Goal: Task Accomplishment & Management: Use online tool/utility

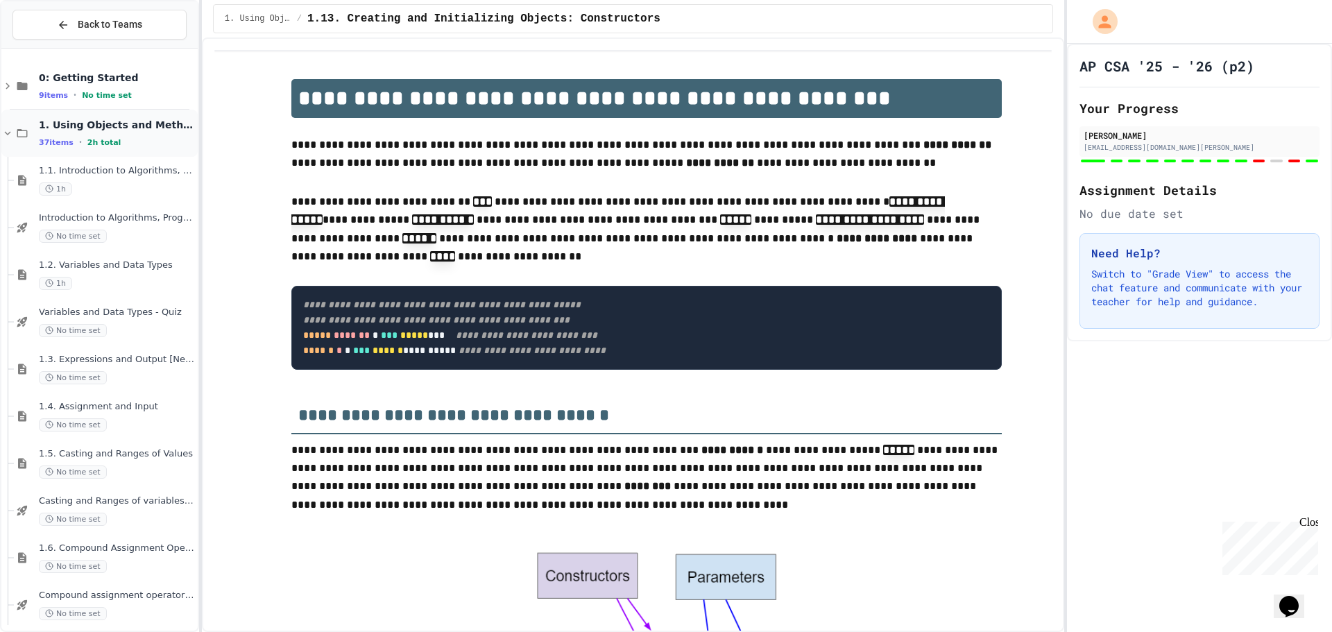
click at [4, 130] on icon at bounding box center [7, 133] width 12 height 12
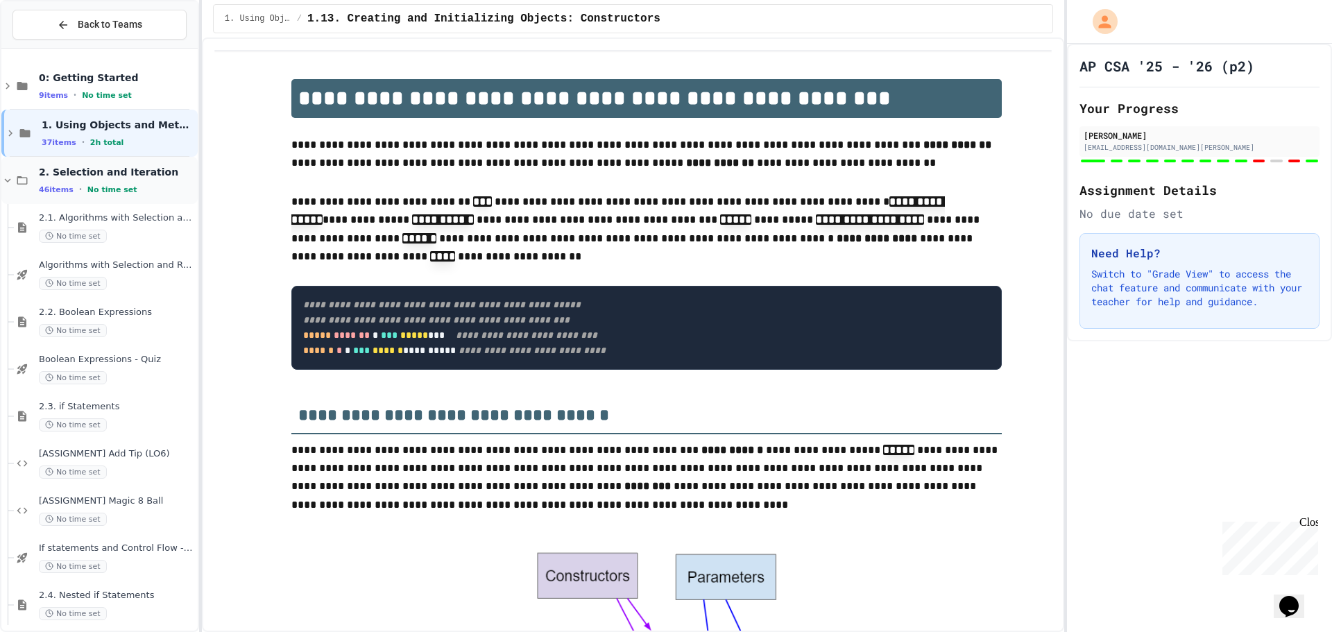
click at [12, 178] on icon at bounding box center [7, 180] width 12 height 12
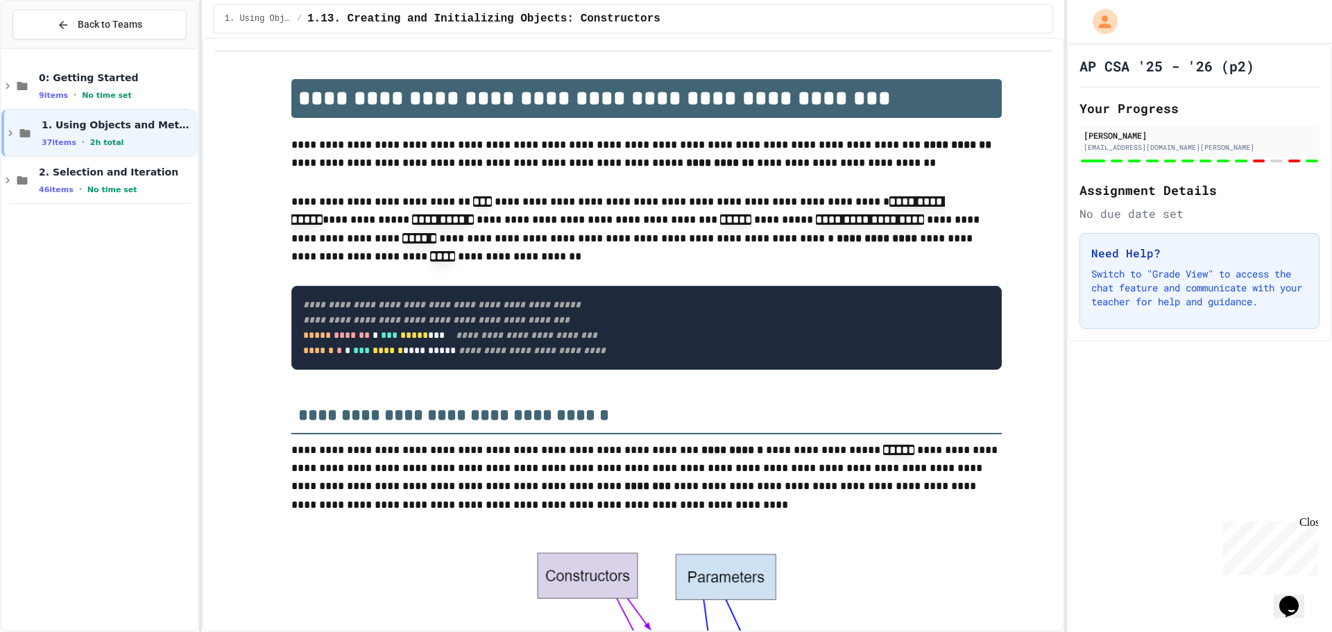
click at [12, 178] on icon at bounding box center [7, 180] width 12 height 12
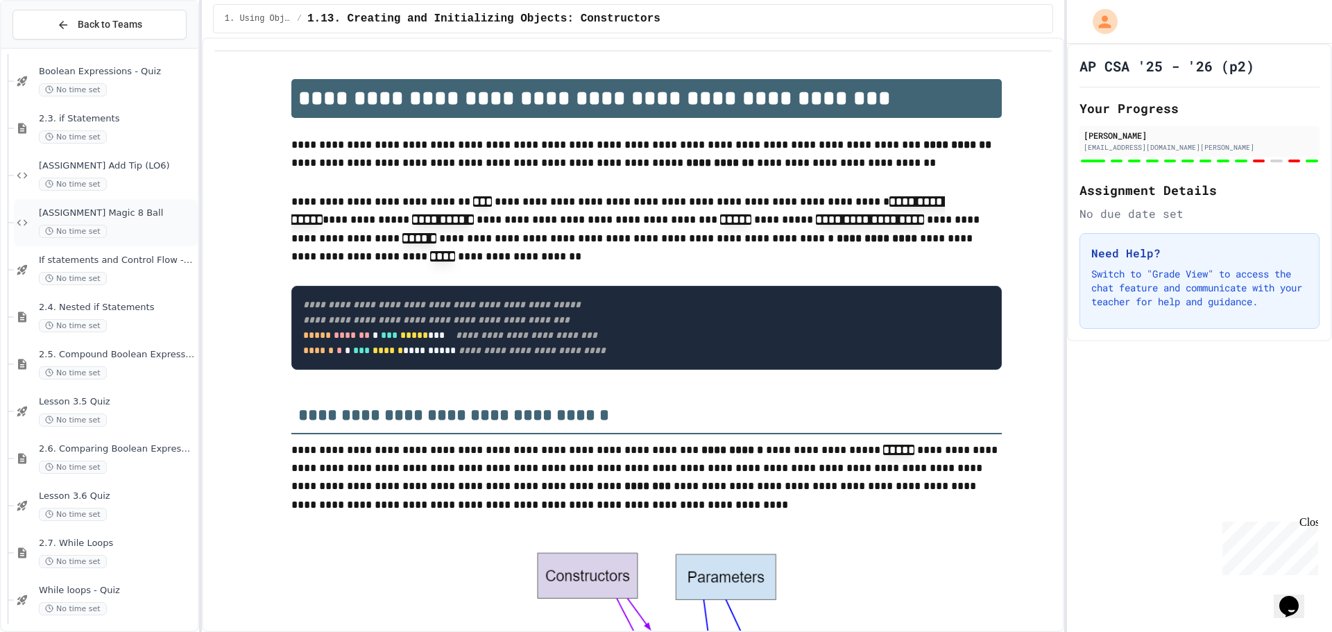
scroll to position [208, 0]
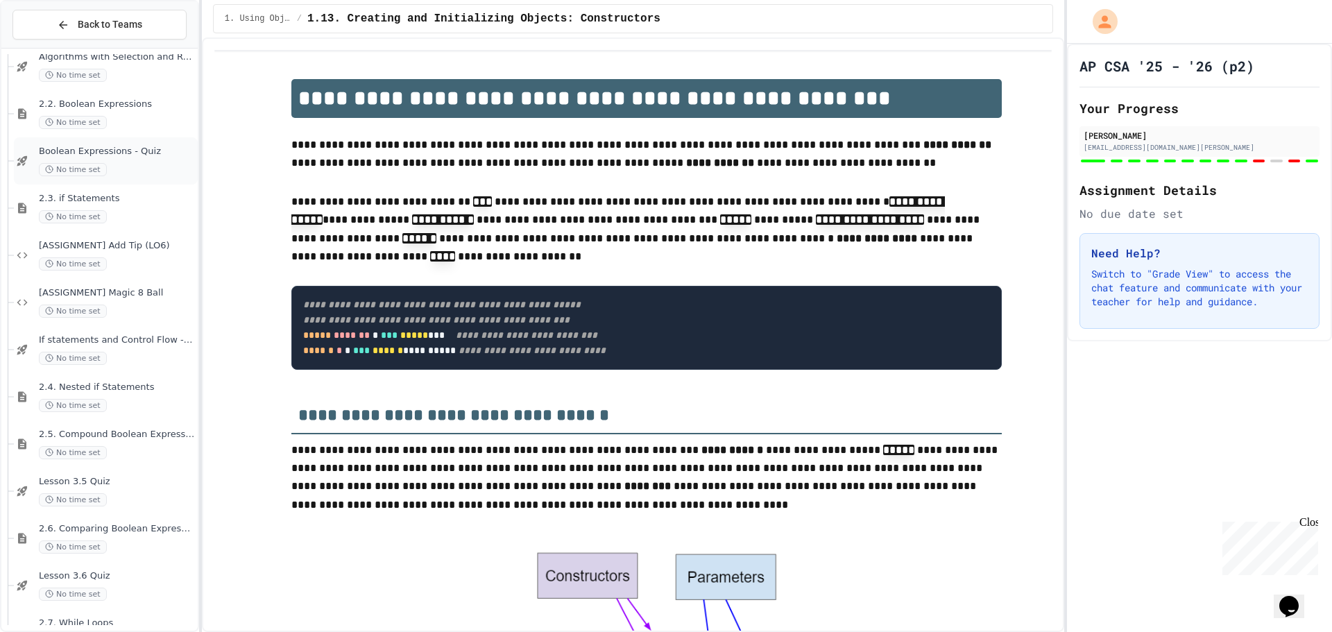
click at [108, 155] on span "Boolean Expressions - Quiz" at bounding box center [117, 152] width 156 height 12
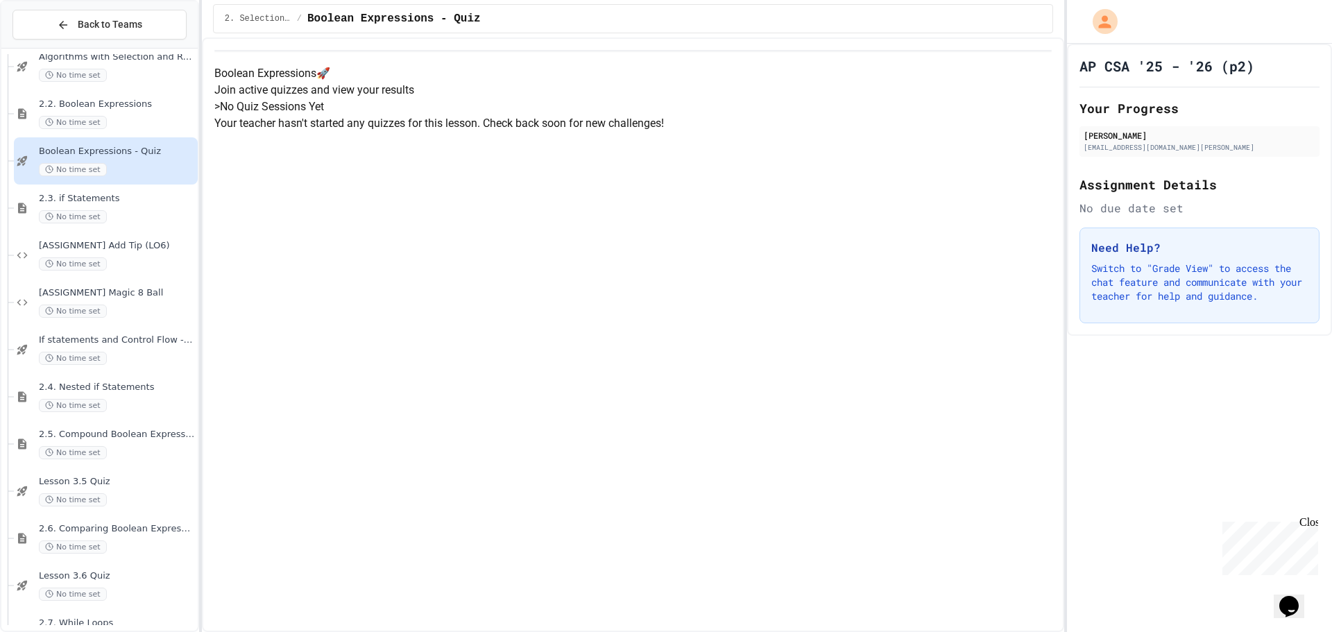
click at [636, 132] on p "Your teacher hasn't started any quizzes for this lesson. Check back soon for ne…" at bounding box center [632, 123] width 837 height 17
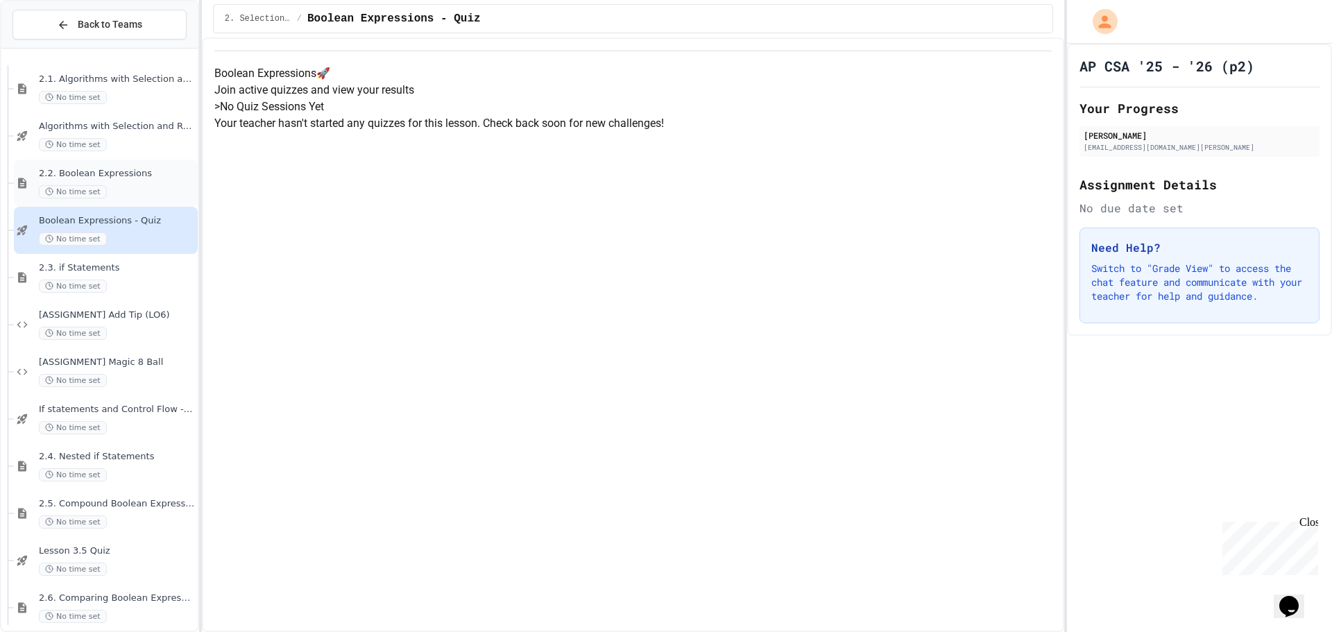
scroll to position [69, 0]
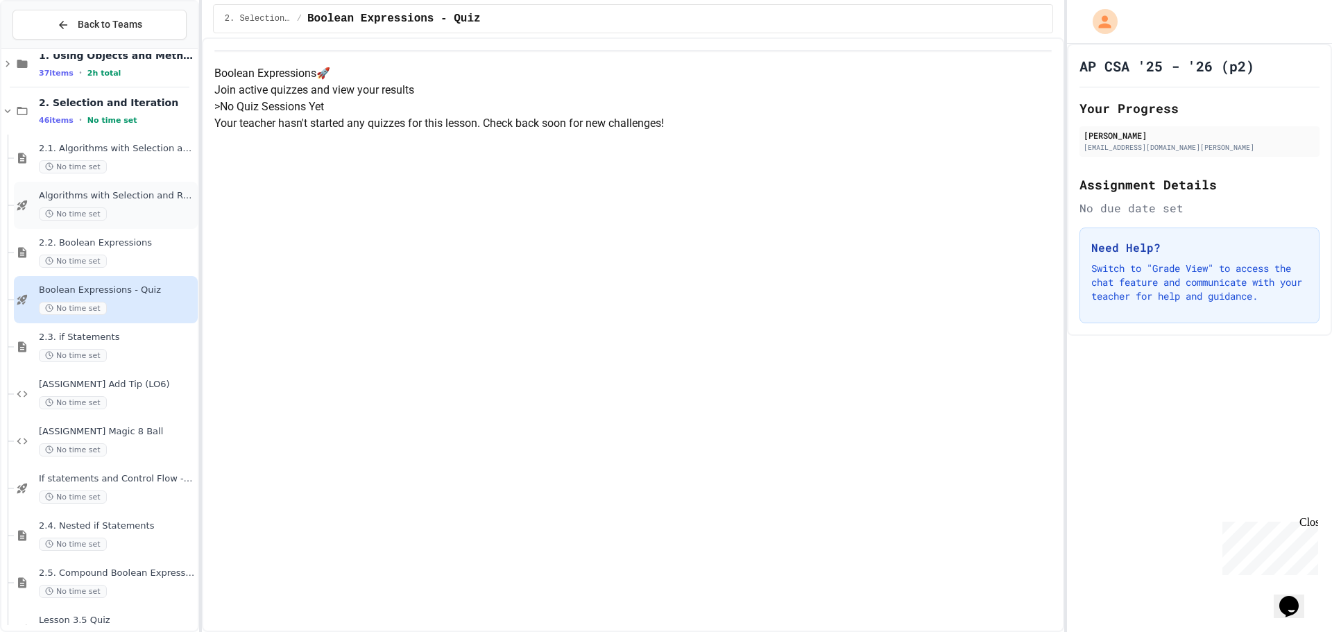
click at [140, 203] on div "Algorithms with Selection and Repetition - Topic 2.1 No time set" at bounding box center [117, 205] width 156 height 31
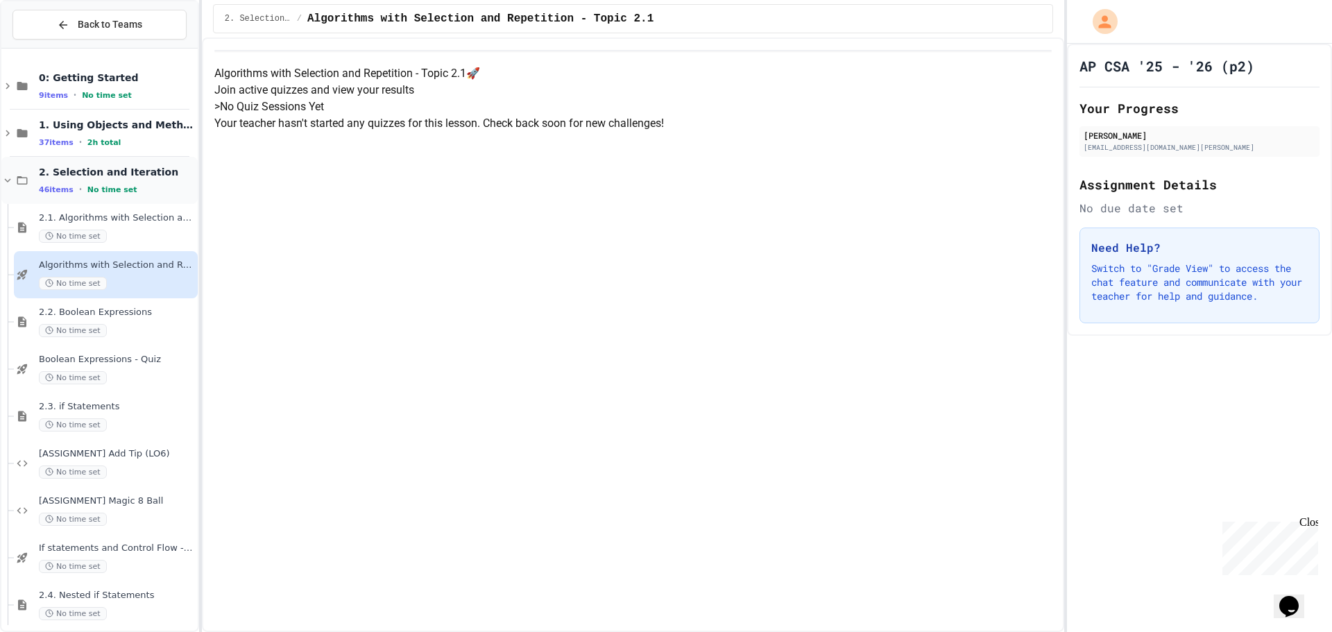
click at [5, 179] on icon at bounding box center [7, 180] width 12 height 12
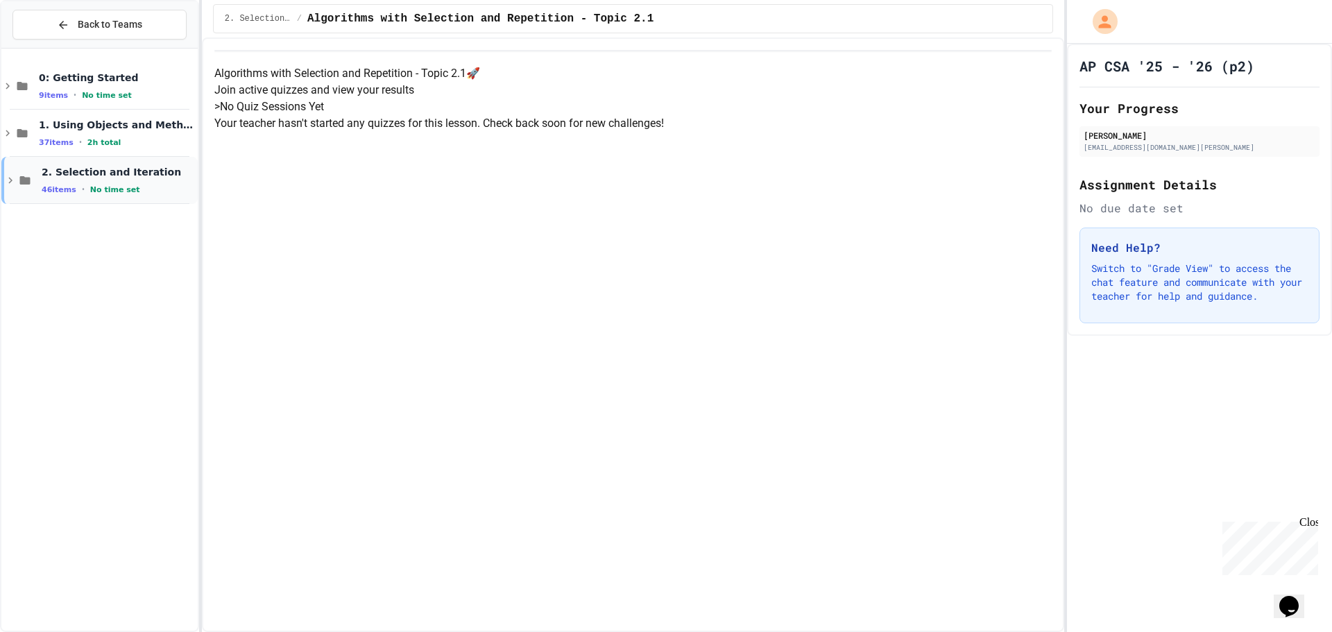
click at [9, 179] on icon at bounding box center [10, 180] width 12 height 12
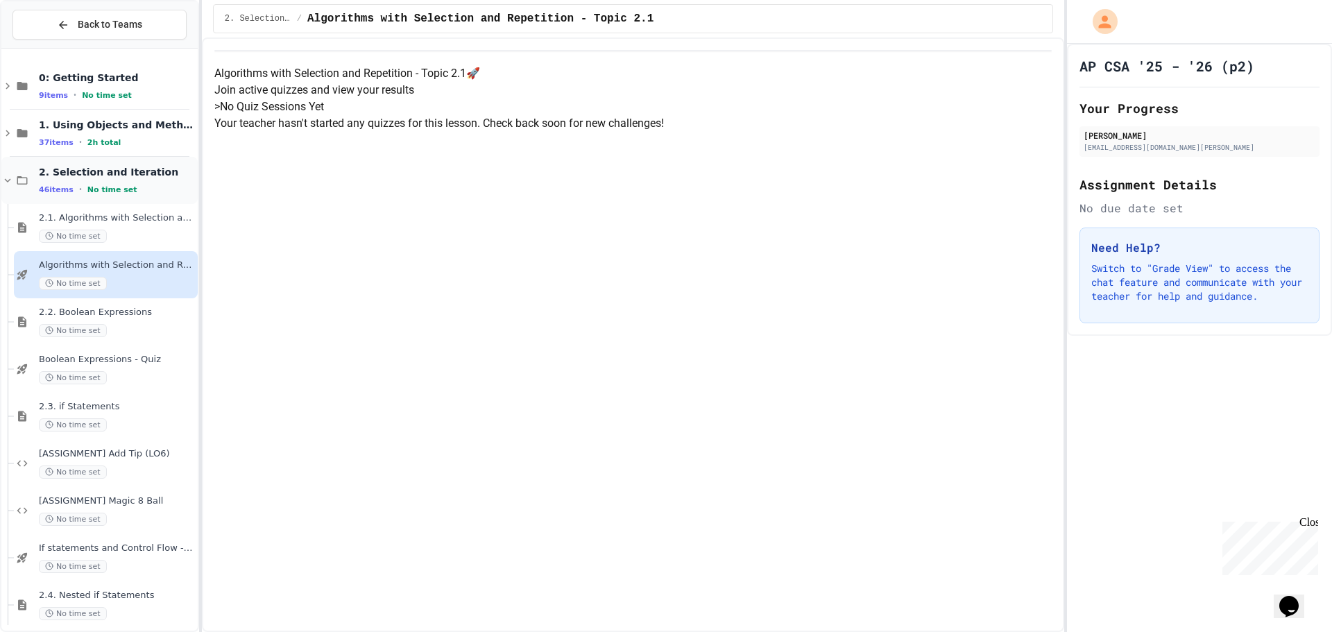
click at [12, 182] on icon at bounding box center [7, 180] width 12 height 12
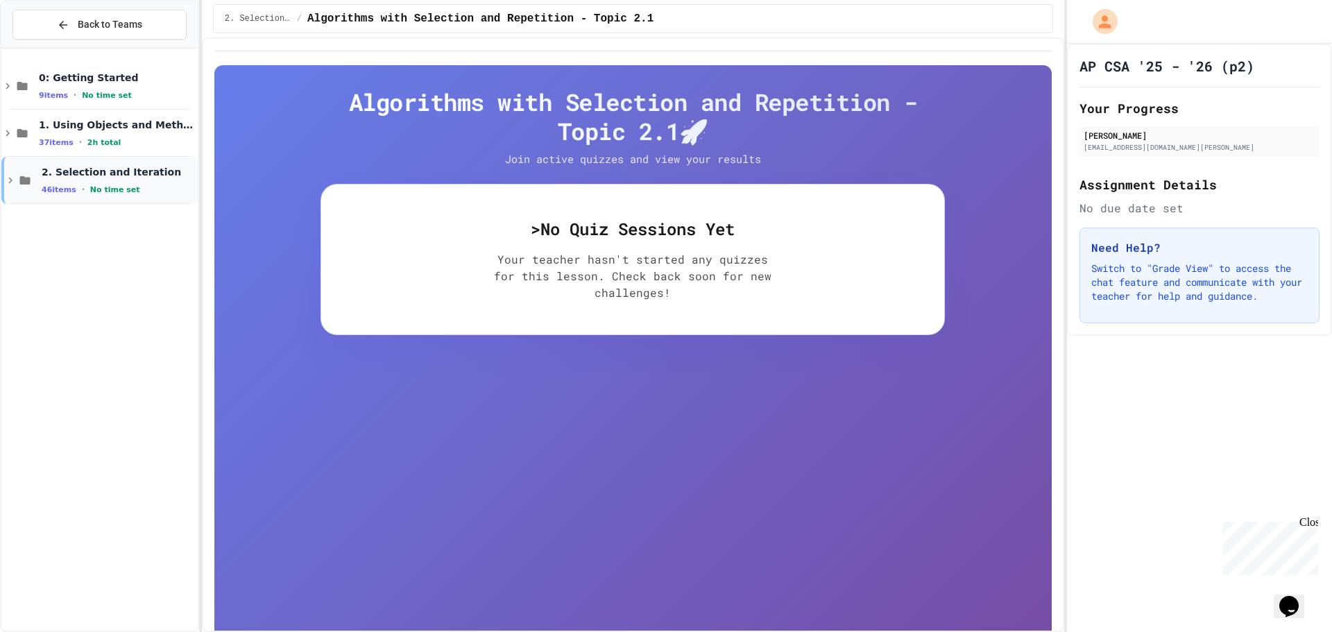
click at [12, 186] on icon at bounding box center [10, 180] width 12 height 12
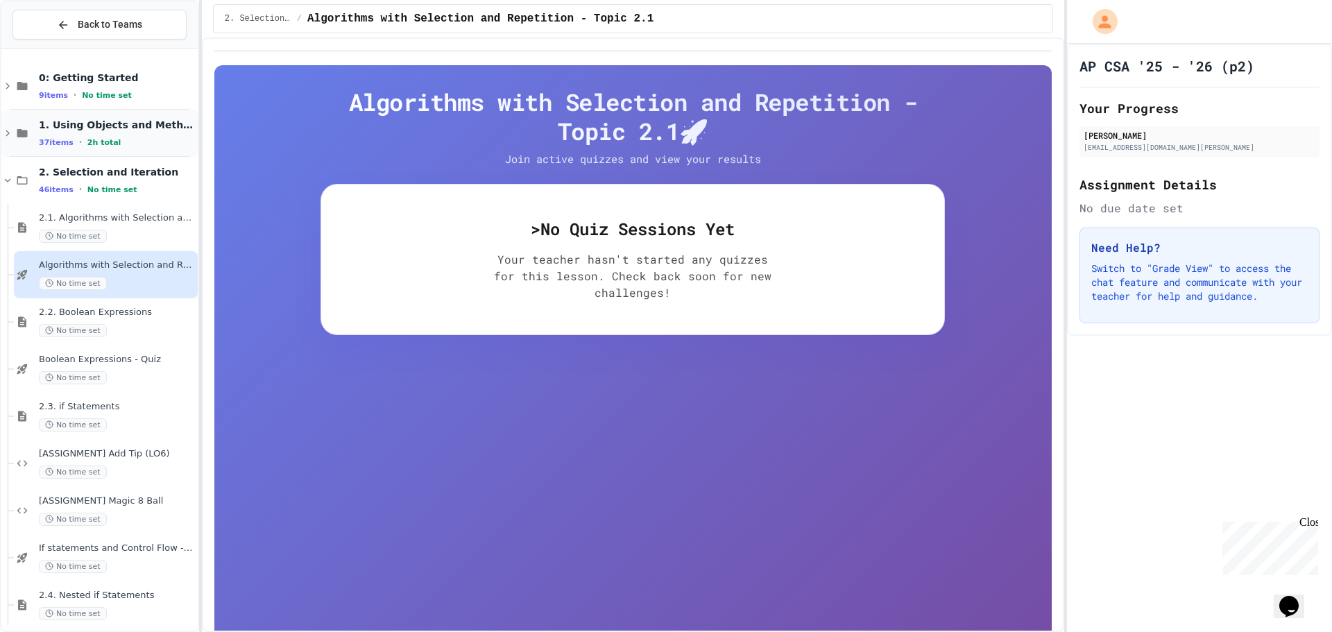
click at [10, 139] on icon at bounding box center [7, 133] width 12 height 12
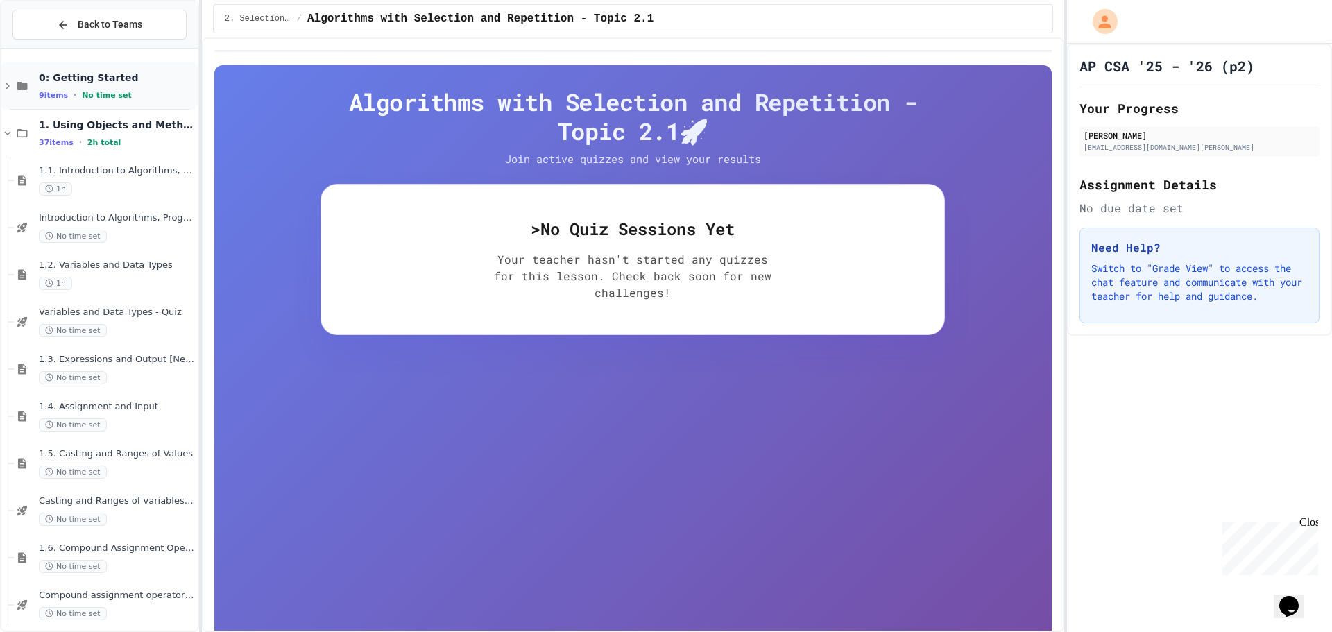
click at [4, 83] on icon at bounding box center [7, 86] width 12 height 12
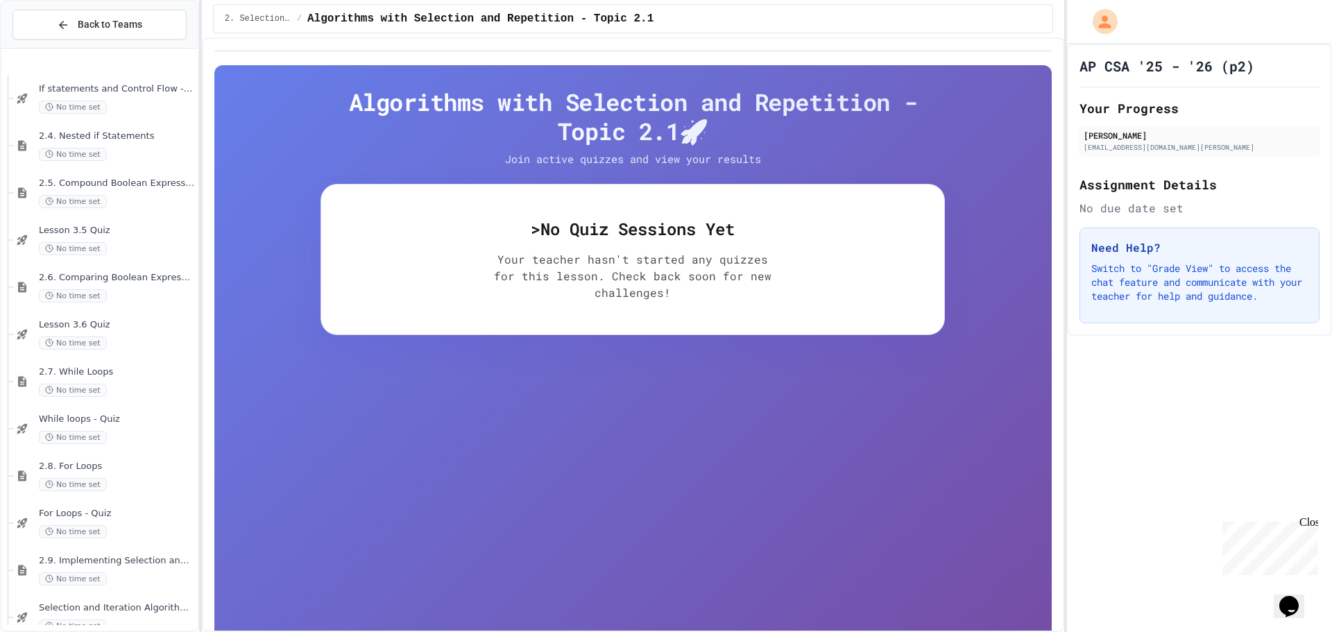
scroll to position [2629, 0]
click at [118, 255] on div "No time set" at bounding box center [117, 249] width 156 height 13
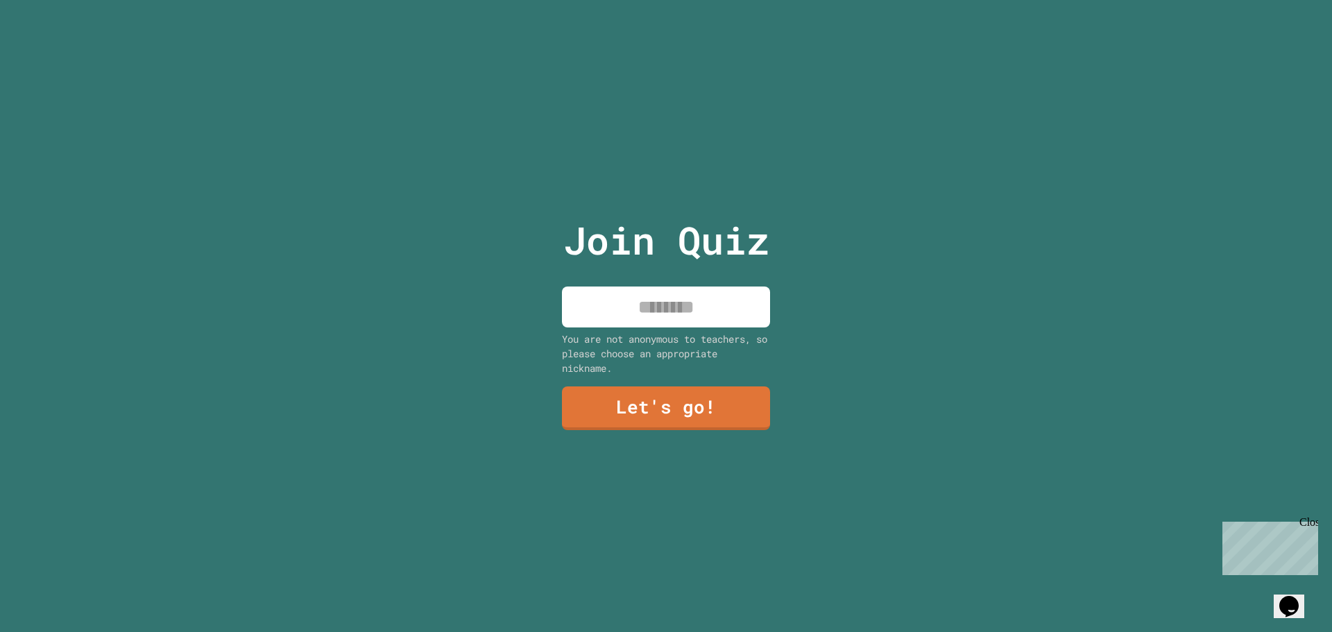
click at [693, 316] on input at bounding box center [666, 307] width 208 height 41
type input "*******"
click at [620, 399] on link "Let's go!" at bounding box center [666, 408] width 209 height 44
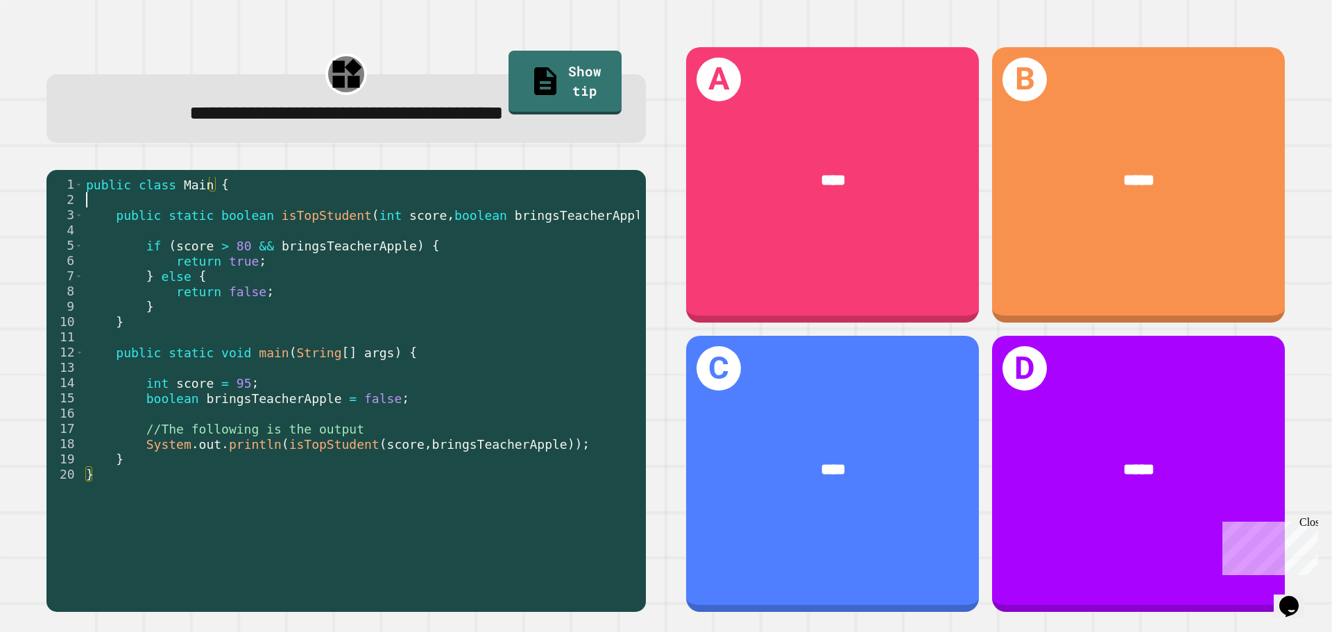
click at [244, 196] on div "public class Main { public static boolean isTopStudent ( int score , boolean br…" at bounding box center [361, 390] width 556 height 427
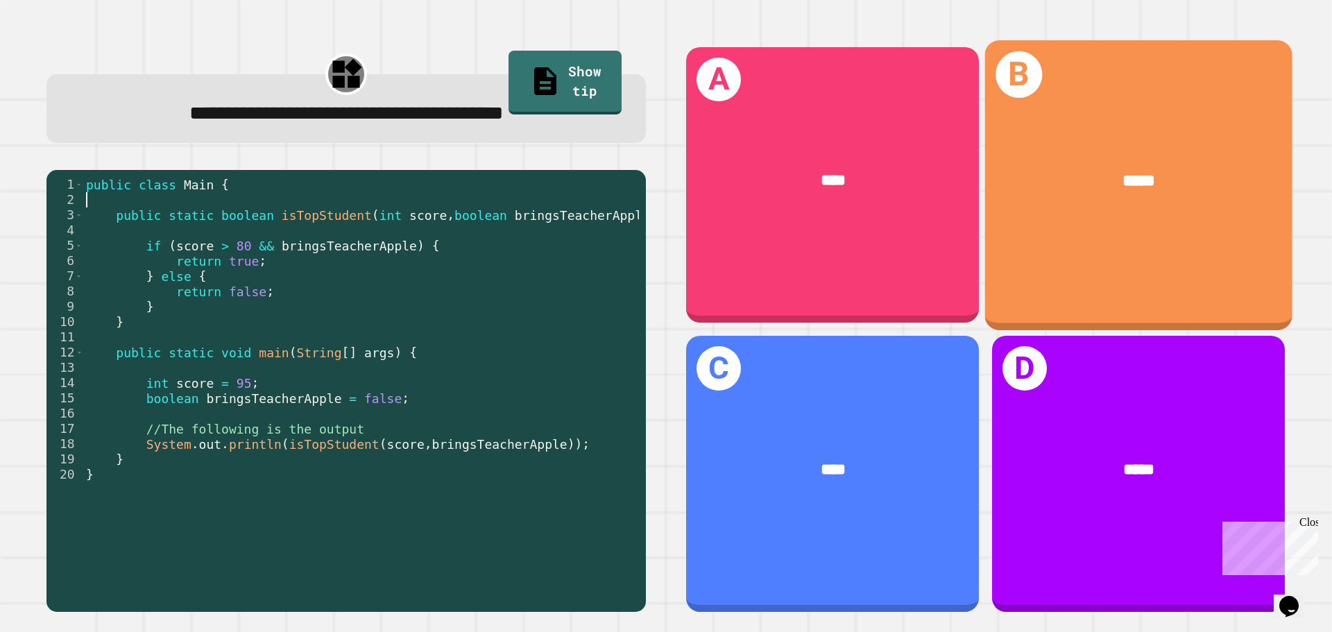
click at [1205, 168] on div "*****" at bounding box center [1138, 181] width 239 height 26
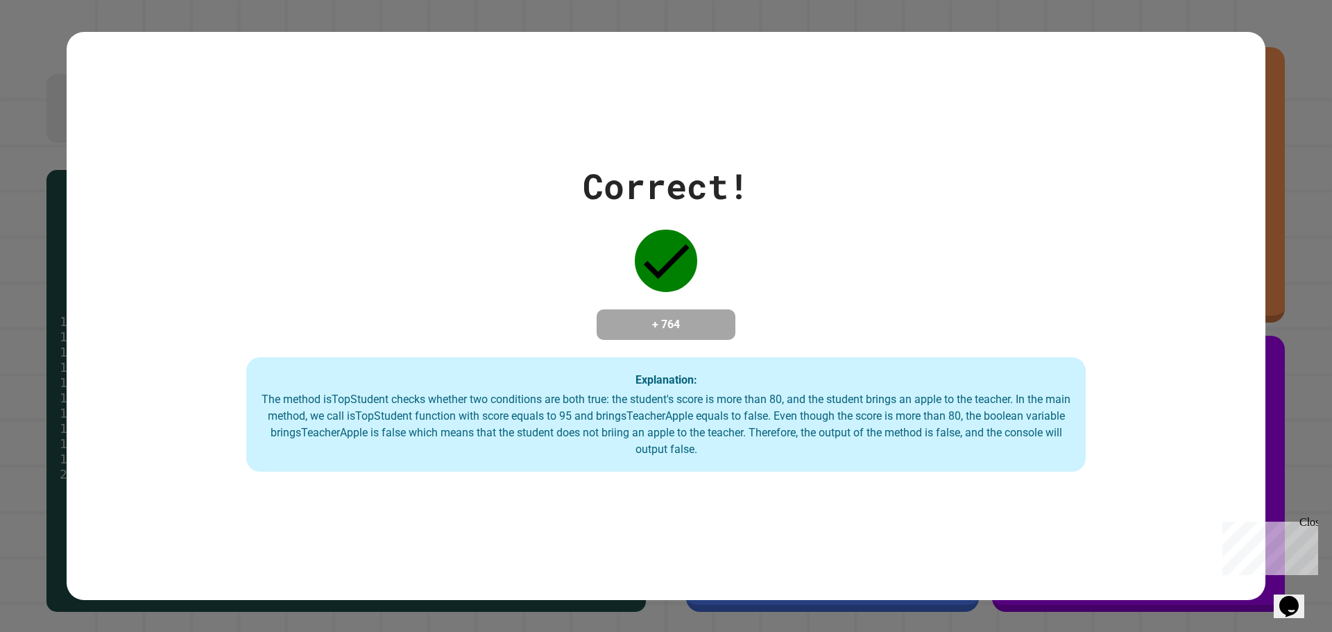
click at [1274, 134] on div "Correct! + 764 Explanation: The method isTopStudent checks whether two conditio…" at bounding box center [666, 316] width 1332 height 632
click at [1310, 523] on div "Close" at bounding box center [1307, 524] width 17 height 17
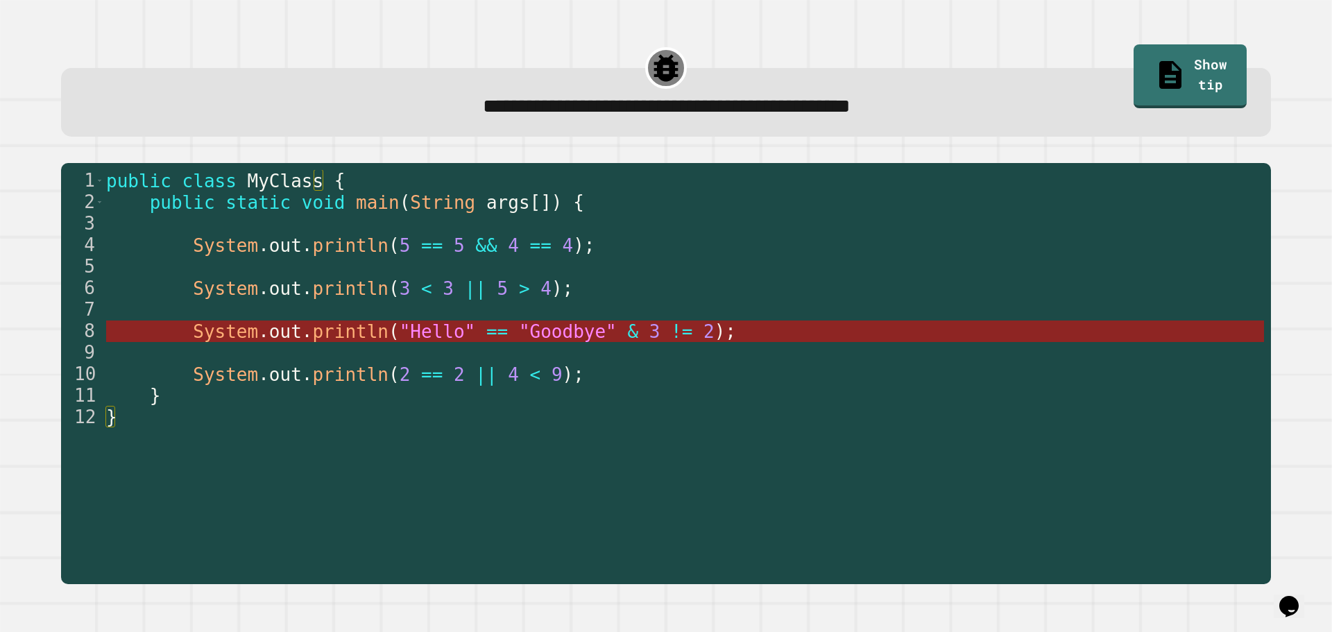
click at [438, 337] on span ""Hello"" at bounding box center [438, 331] width 76 height 21
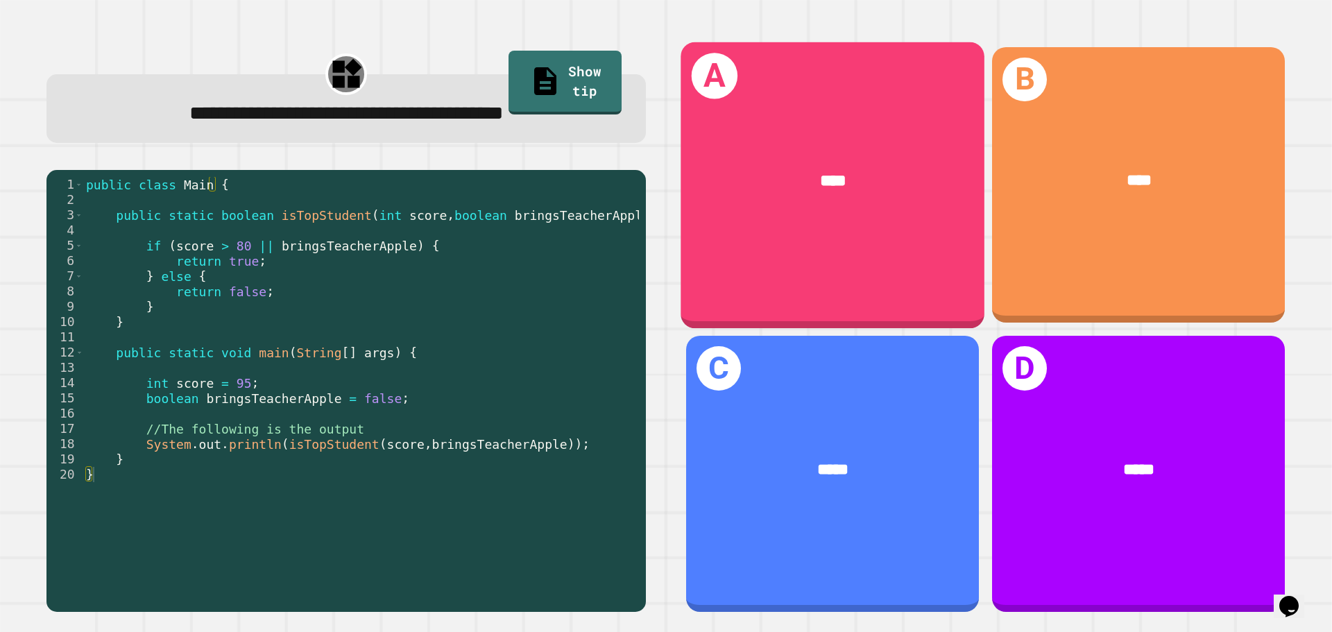
click at [864, 169] on div "****" at bounding box center [833, 182] width 237 height 26
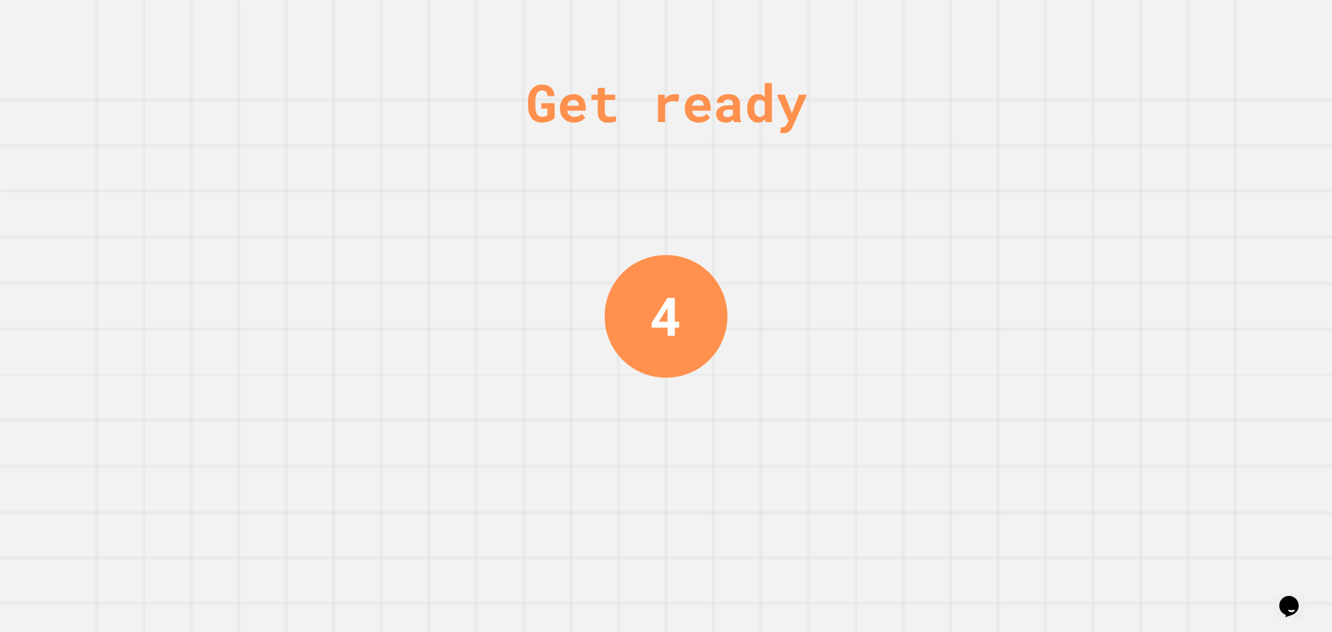
click at [430, 47] on div "Get ready 4" at bounding box center [666, 316] width 1332 height 632
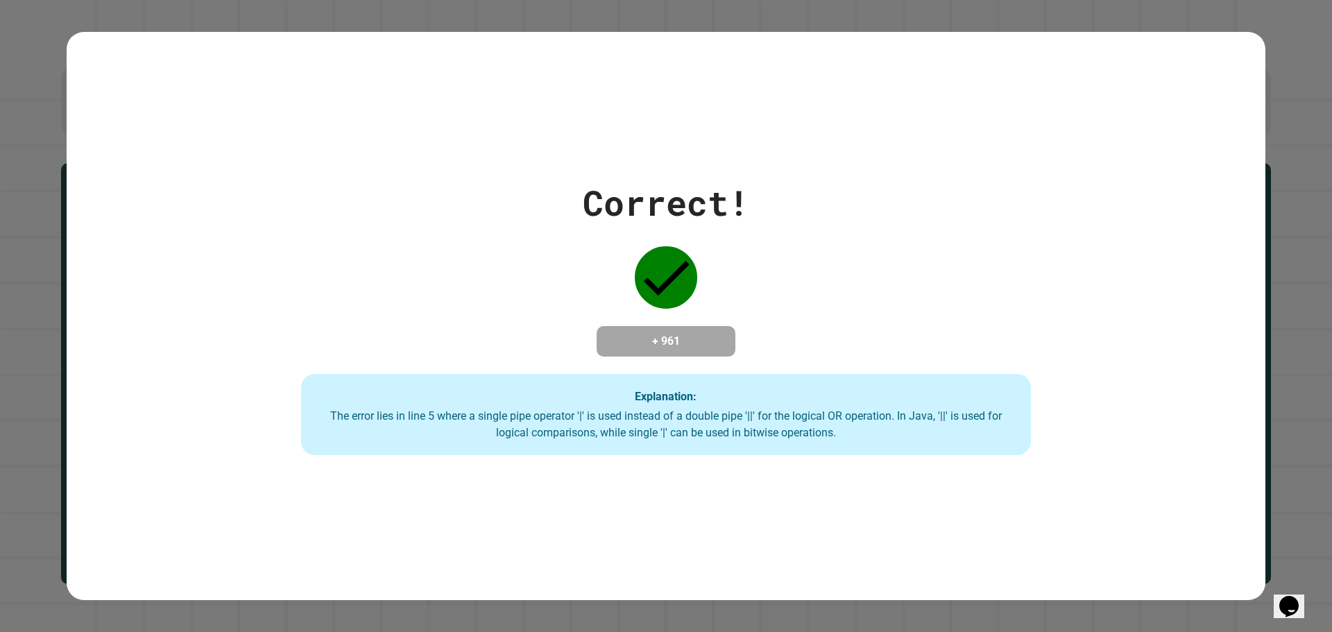
click at [511, 426] on div "The error lies in line 5 where a single pipe operator '|' is used instead of a …" at bounding box center [665, 424] width 701 height 33
click at [511, 425] on div "The error lies in line 5 where a single pipe operator '|' is used instead of a …" at bounding box center [665, 424] width 701 height 33
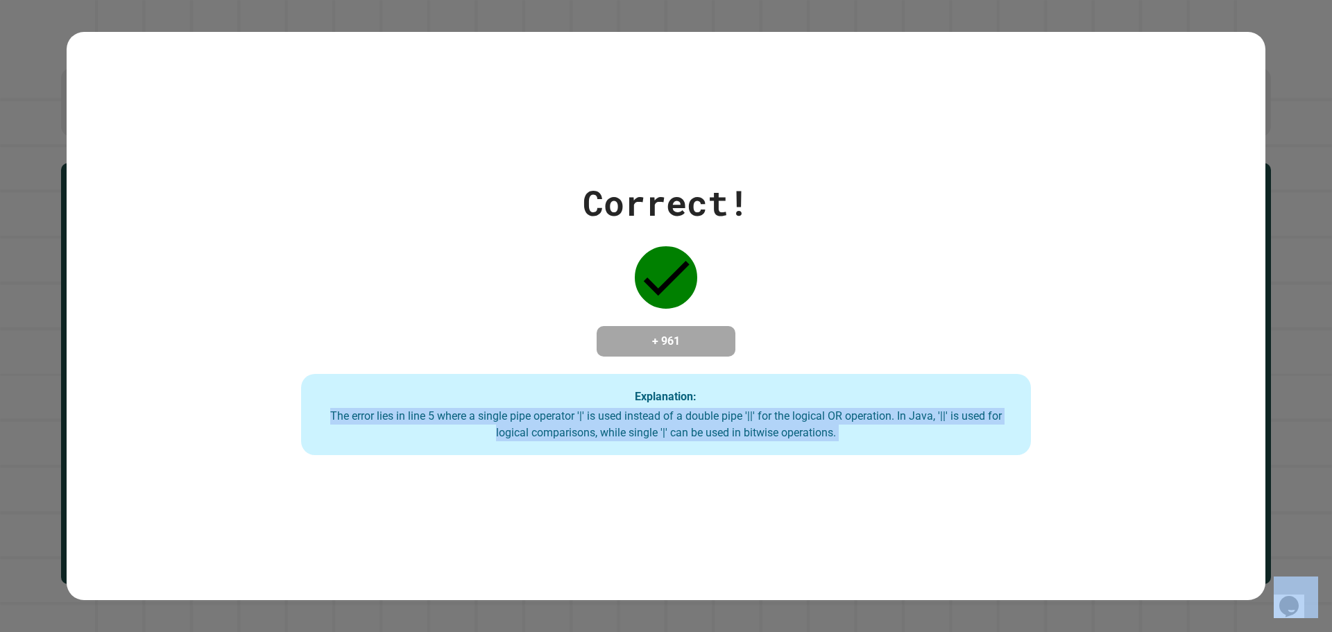
click at [511, 420] on div "The error lies in line 5 where a single pipe operator '|' is used instead of a …" at bounding box center [665, 424] width 701 height 33
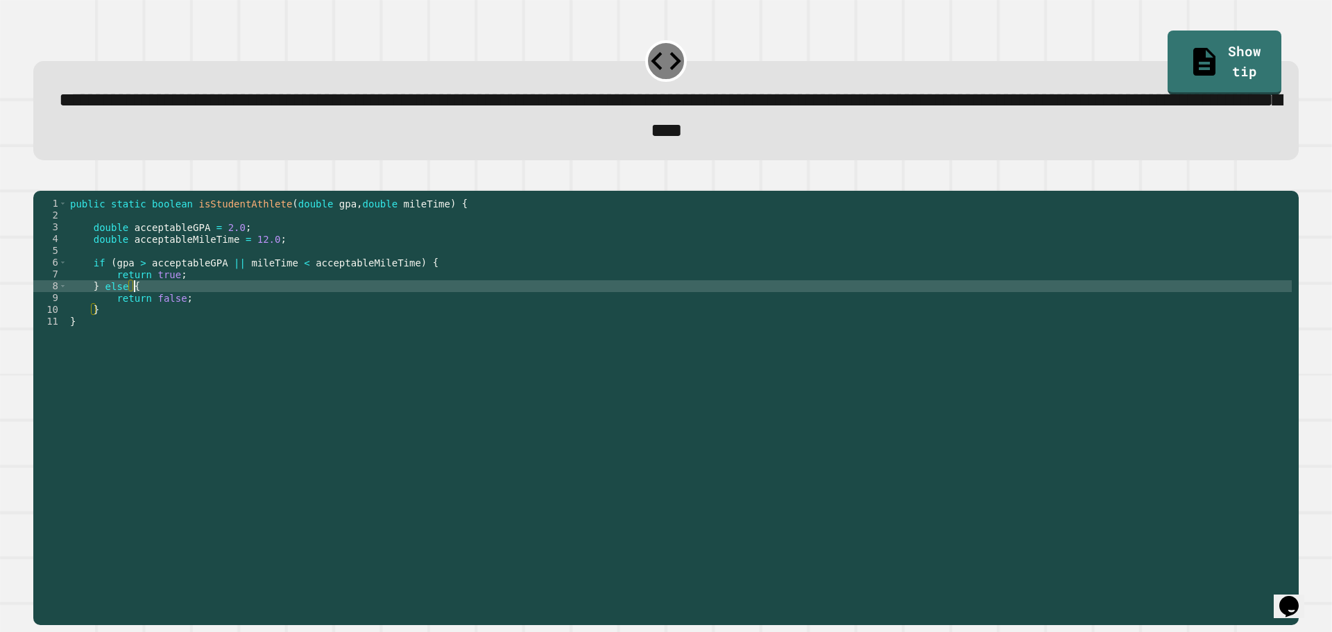
click at [266, 303] on div "public static boolean isStudentAthlete ( double gpa , double mileTime ) { doubl…" at bounding box center [679, 392] width 1224 height 389
click at [228, 284] on div "public static boolean isStudentAthlete ( double gpa , double mileTime ) { doubl…" at bounding box center [679, 392] width 1224 height 389
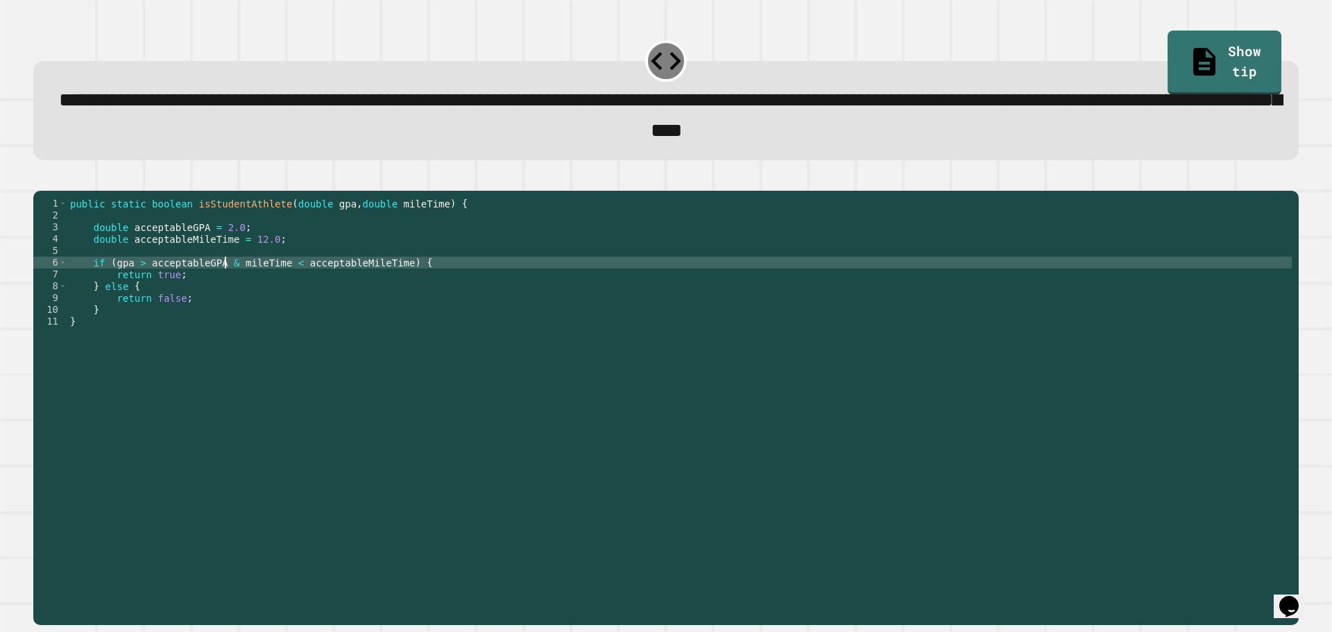
scroll to position [0, 11]
type textarea "**********"
click at [40, 179] on icon "button" at bounding box center [40, 179] width 0 height 0
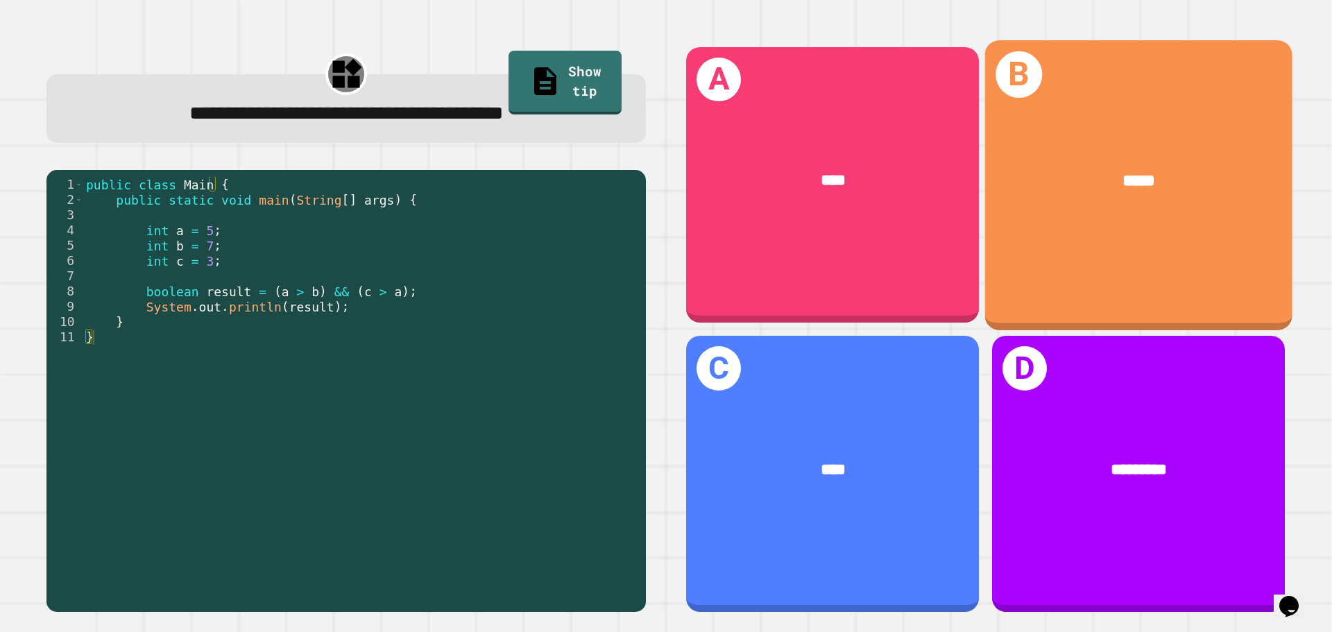
click at [1087, 182] on div "*****" at bounding box center [1138, 181] width 239 height 26
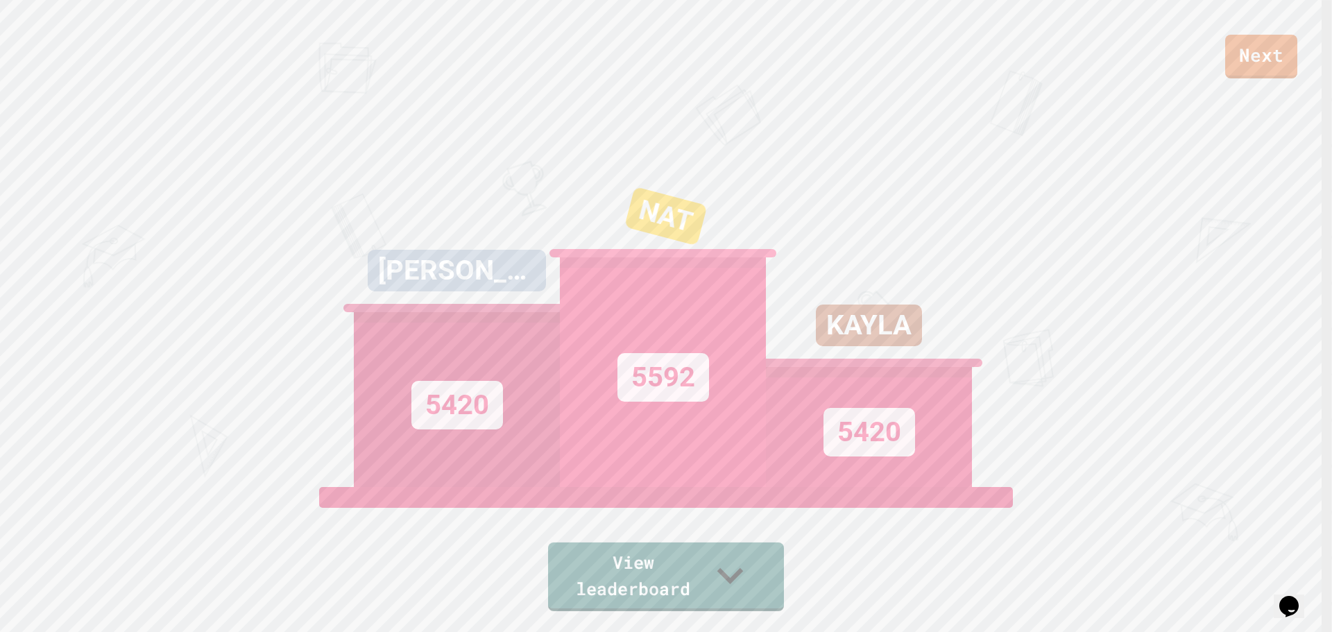
click at [701, 610] on div "Next JACOB 5420 NAT 5592 KAYLA 5420 View leaderboard" at bounding box center [666, 316] width 1332 height 632
click at [710, 590] on link "View leaderboard" at bounding box center [666, 575] width 237 height 71
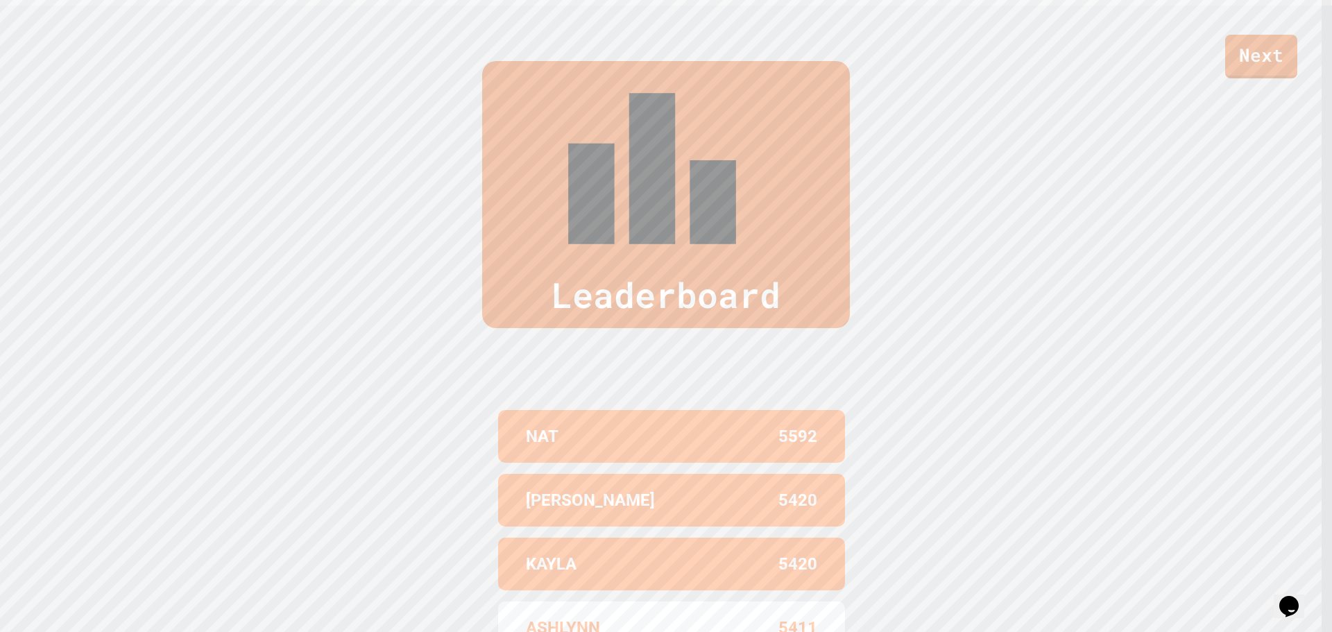
scroll to position [627, 0]
click at [920, 343] on div "Leaderboard NAT 5592 JACOB 5420 KAYLA 5420 ASHLYNN 5411 SALEM K 5404" at bounding box center [666, 392] width 1332 height 774
